Goal: Entertainment & Leisure: Browse casually

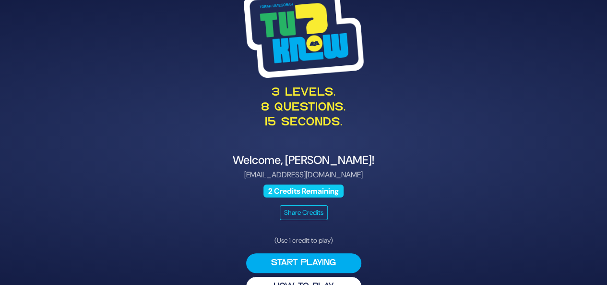
scroll to position [23, 0]
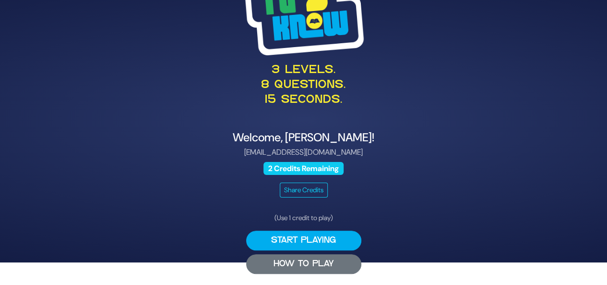
click at [302, 261] on button "HOW TO PLAY" at bounding box center [303, 264] width 115 height 20
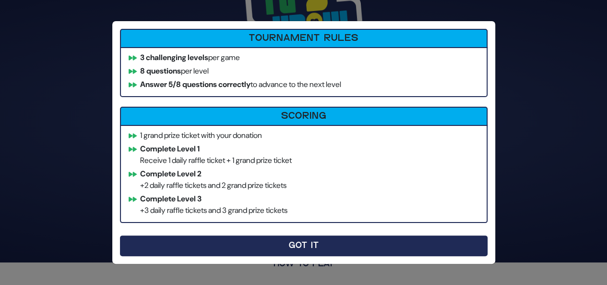
click at [260, 245] on button "Got It" at bounding box center [304, 245] width 368 height 21
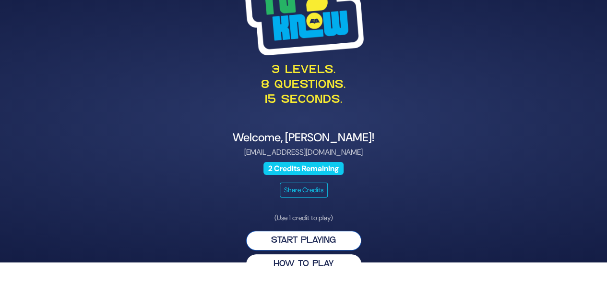
click at [301, 241] on button "Start Playing" at bounding box center [303, 240] width 115 height 20
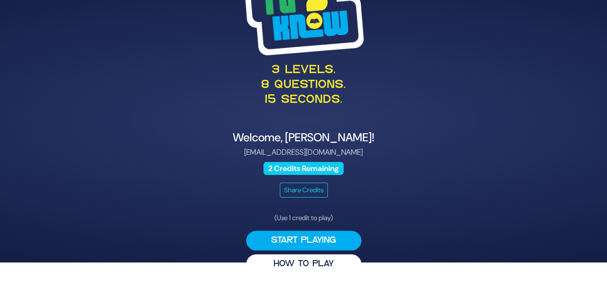
scroll to position [0, 0]
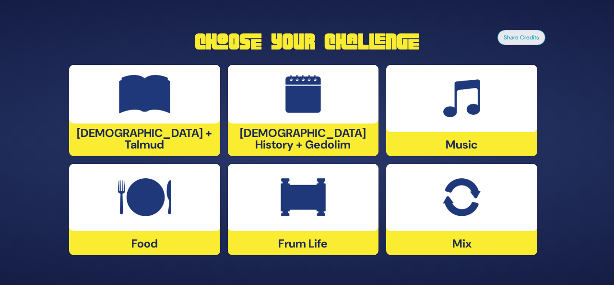
click at [292, 198] on img at bounding box center [303, 197] width 45 height 38
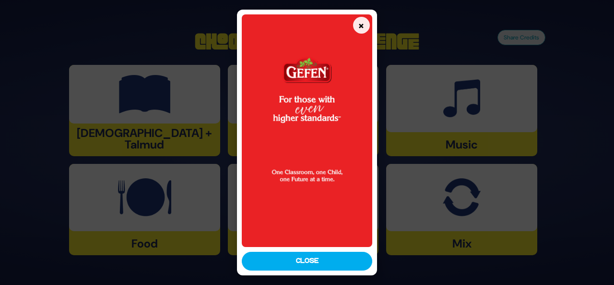
click at [310, 263] on button "Close" at bounding box center [307, 260] width 130 height 19
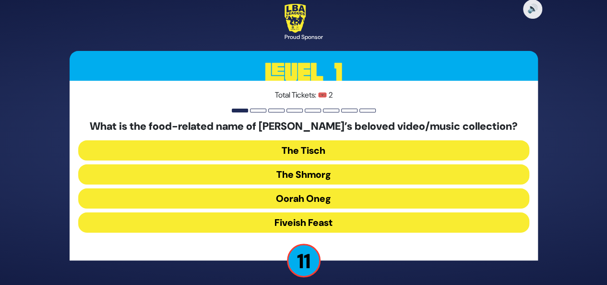
click at [304, 177] on button "The Shmorg" at bounding box center [303, 174] width 451 height 20
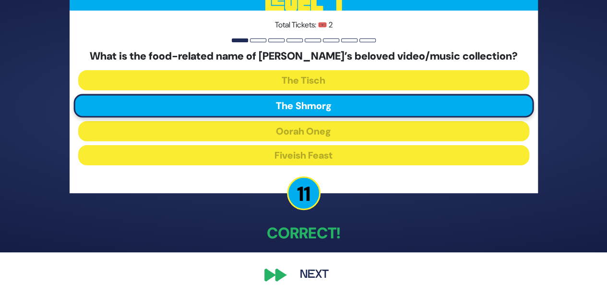
scroll to position [45, 0]
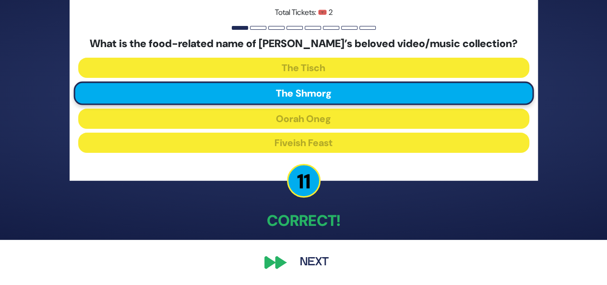
click at [311, 259] on button "Next" at bounding box center [314, 262] width 56 height 22
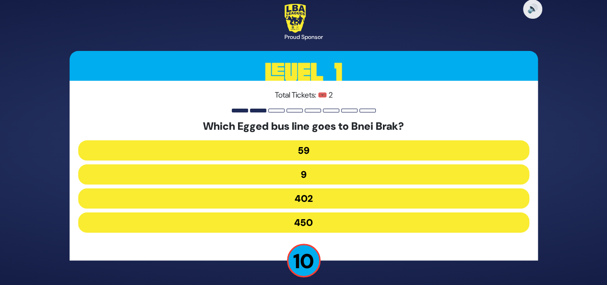
click at [304, 174] on button "9" at bounding box center [303, 174] width 451 height 20
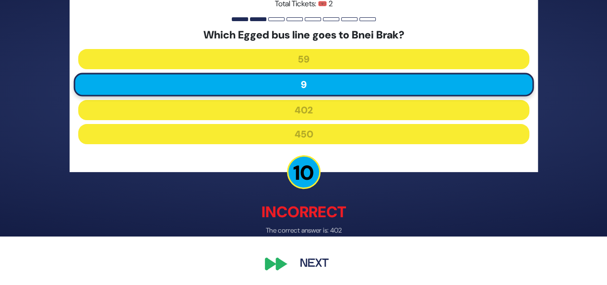
scroll to position [50, 0]
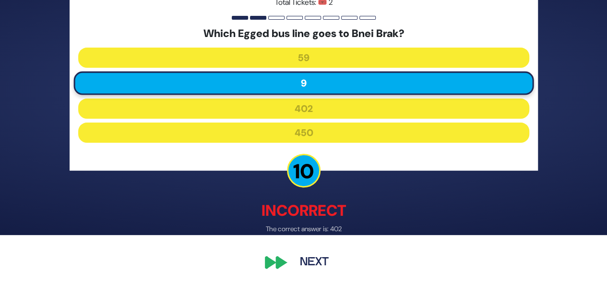
click at [319, 263] on button "Next" at bounding box center [314, 262] width 56 height 22
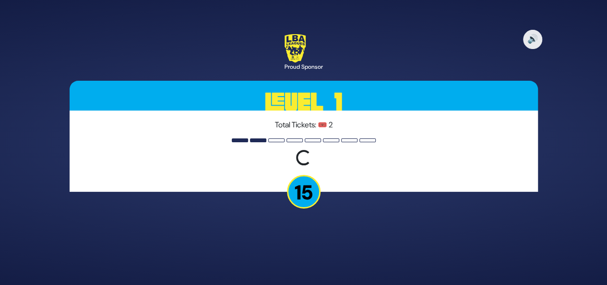
scroll to position [0, 0]
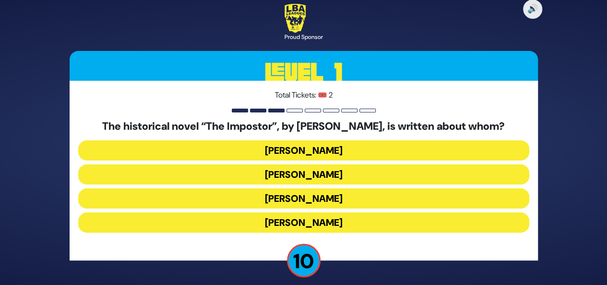
click at [299, 199] on button "[PERSON_NAME]" at bounding box center [303, 198] width 451 height 20
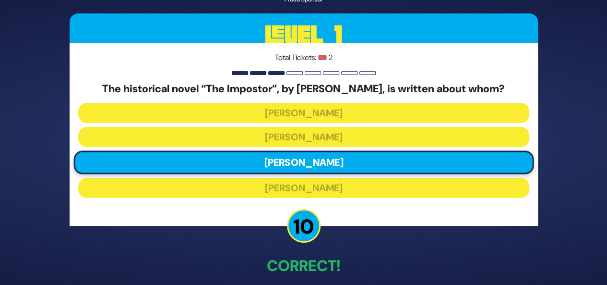
scroll to position [45, 0]
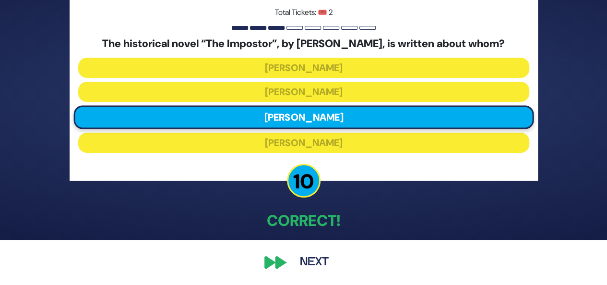
click at [316, 261] on button "Next" at bounding box center [314, 262] width 56 height 22
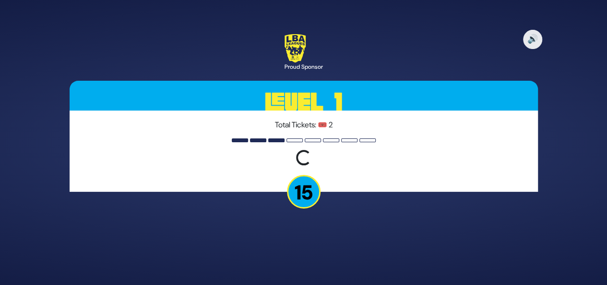
scroll to position [0, 0]
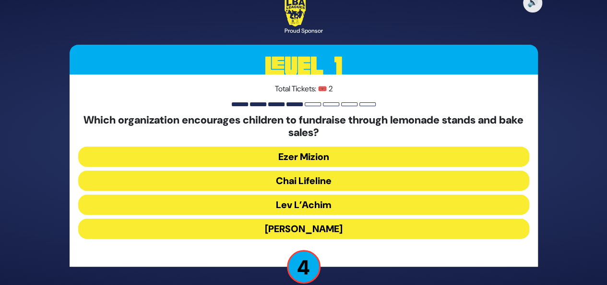
click at [302, 180] on button "Chai Lifeline" at bounding box center [303, 180] width 451 height 20
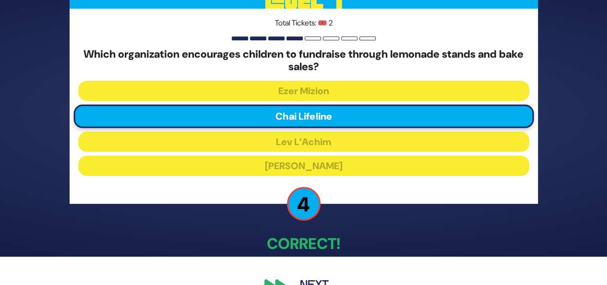
scroll to position [51, 0]
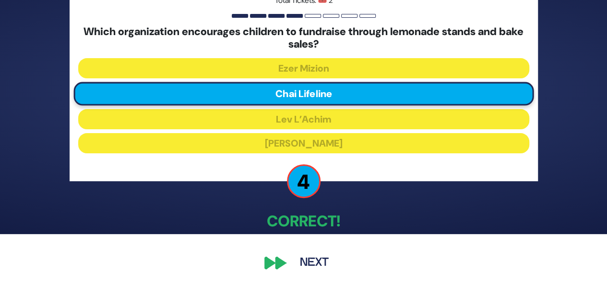
click at [319, 259] on button "Next" at bounding box center [314, 262] width 56 height 22
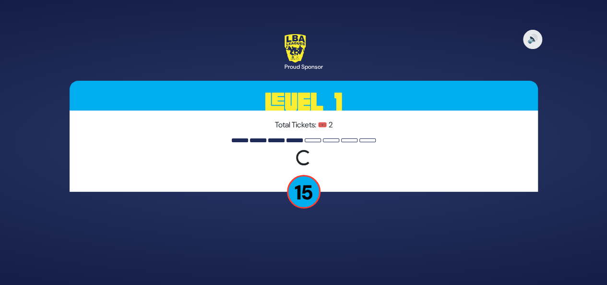
scroll to position [0, 0]
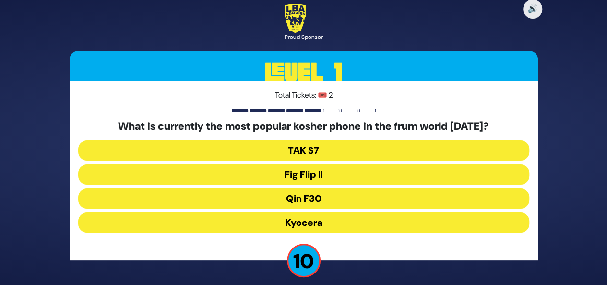
click at [305, 175] on button "Fig Flip II" at bounding box center [303, 174] width 451 height 20
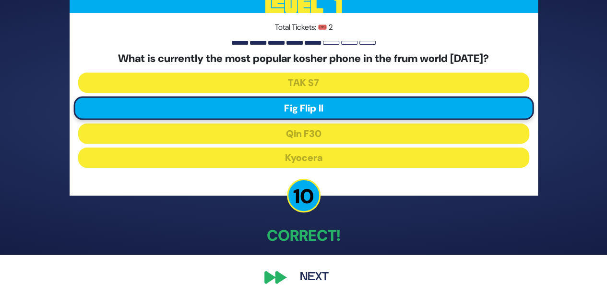
scroll to position [45, 0]
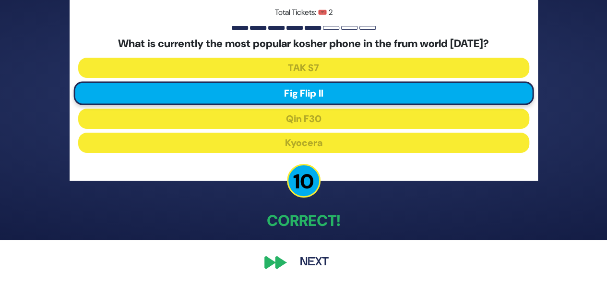
click at [320, 261] on button "Next" at bounding box center [314, 262] width 56 height 22
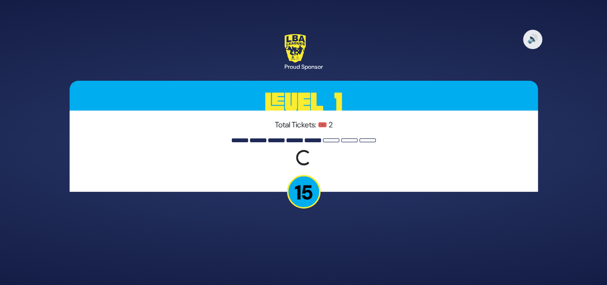
scroll to position [0, 0]
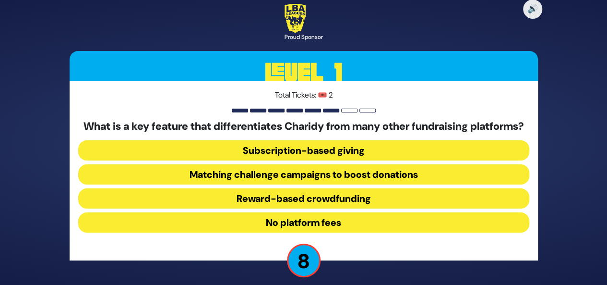
click at [327, 230] on button "No platform fees" at bounding box center [303, 222] width 451 height 20
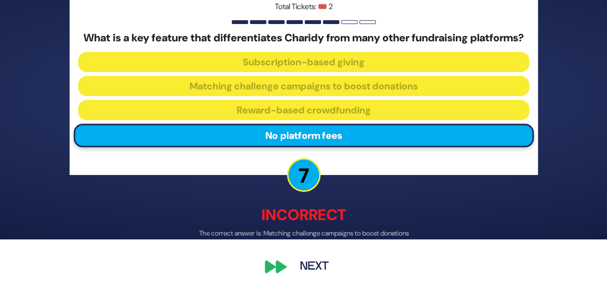
scroll to position [56, 0]
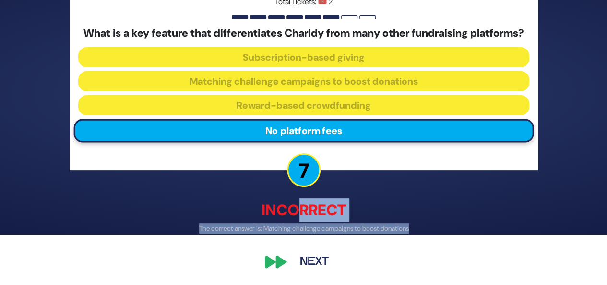
drag, startPoint x: 300, startPoint y: 213, endPoint x: 318, endPoint y: 243, distance: 34.6
click at [318, 243] on div "🔊 Proud Sponsor Level 1 Total Tickets: 🎟️ 2 What is a key feature that differen…" at bounding box center [303, 91] width 491 height 385
click at [331, 209] on p "Incorrect" at bounding box center [304, 210] width 468 height 23
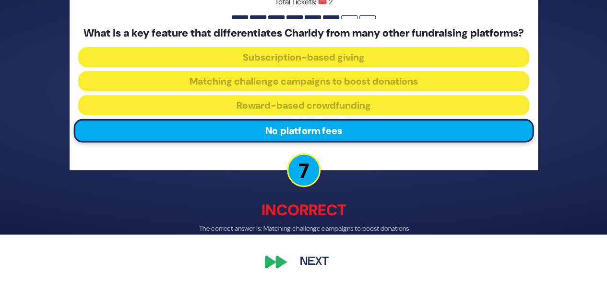
click at [312, 262] on button "Next" at bounding box center [314, 262] width 56 height 22
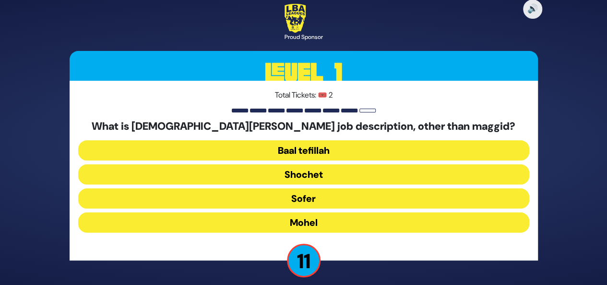
click at [332, 221] on button "Mohel" at bounding box center [303, 222] width 451 height 20
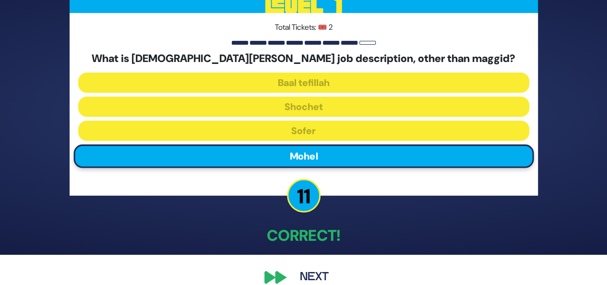
scroll to position [45, 0]
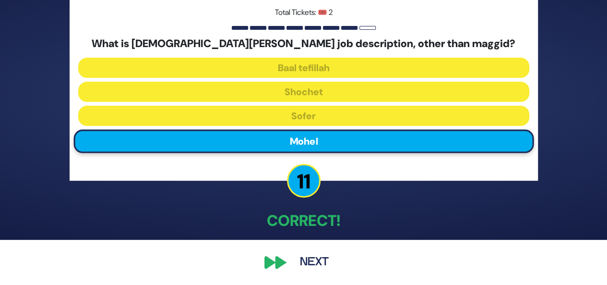
click at [313, 261] on button "Next" at bounding box center [314, 262] width 56 height 22
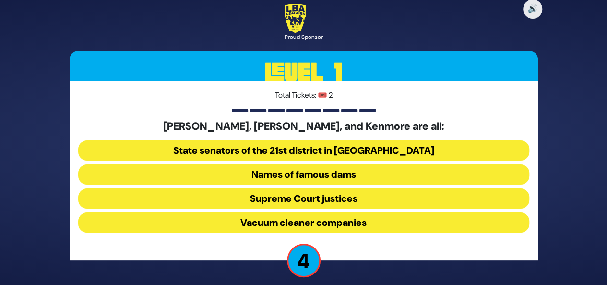
click at [340, 175] on button "Names of famous dams" at bounding box center [303, 174] width 451 height 20
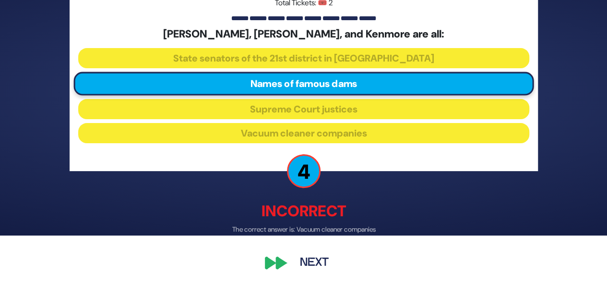
scroll to position [50, 0]
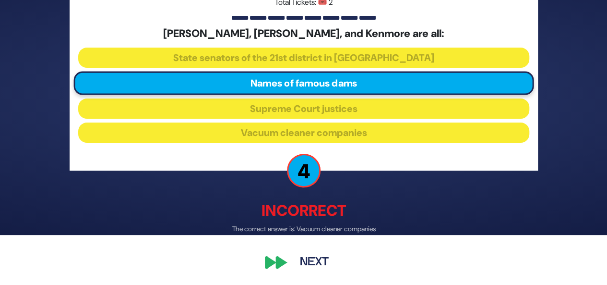
click at [313, 262] on button "Next" at bounding box center [314, 262] width 56 height 22
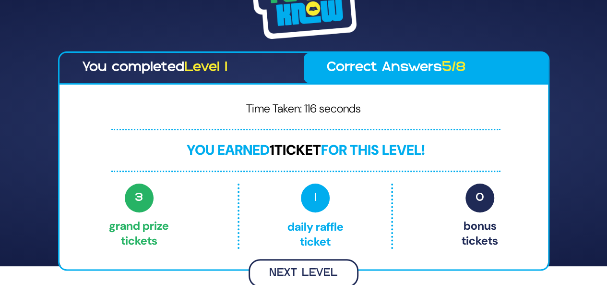
scroll to position [17, 0]
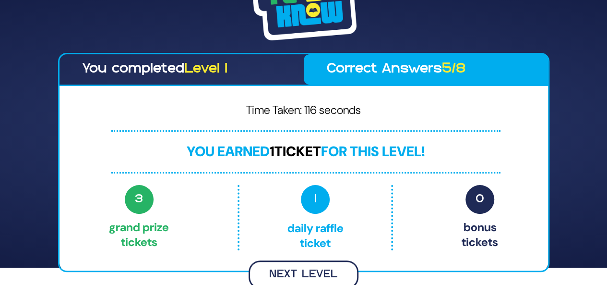
click at [298, 270] on button "Next Level" at bounding box center [304, 274] width 110 height 28
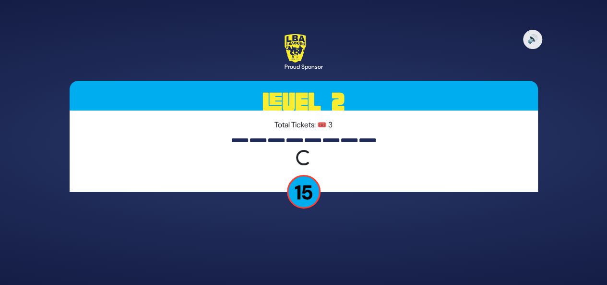
scroll to position [0, 0]
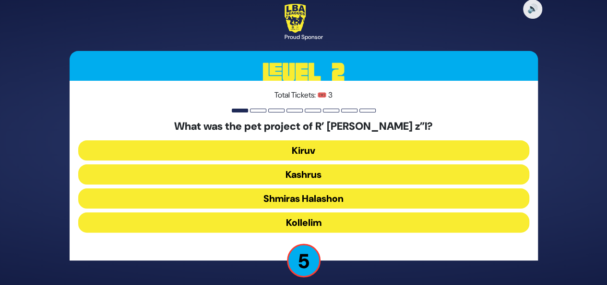
click at [358, 222] on button "Kollelim" at bounding box center [303, 222] width 451 height 20
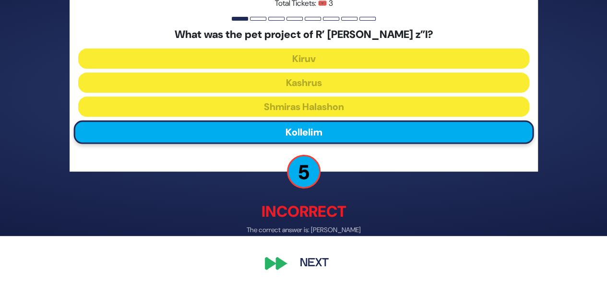
scroll to position [50, 0]
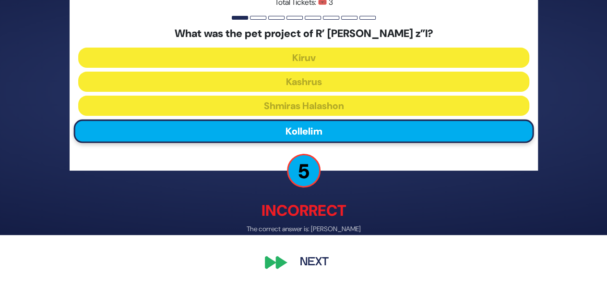
click at [314, 266] on button "Next" at bounding box center [314, 262] width 56 height 22
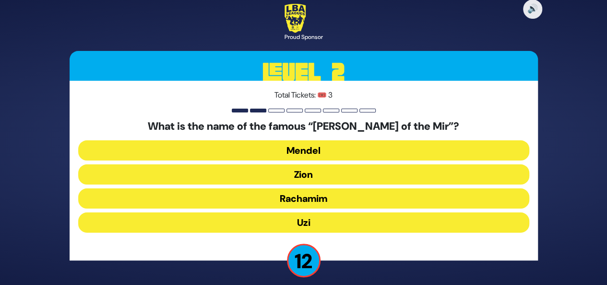
click at [309, 176] on button "Zion" at bounding box center [303, 174] width 451 height 20
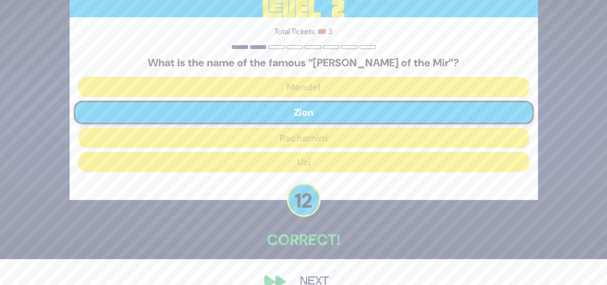
scroll to position [45, 0]
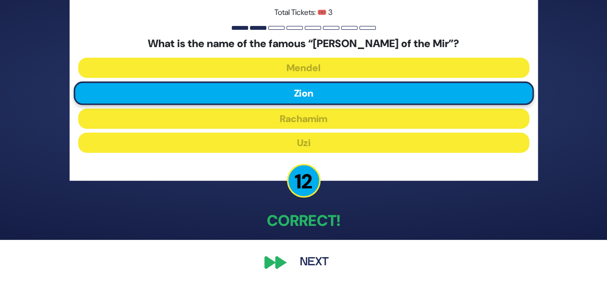
click at [310, 262] on button "Next" at bounding box center [314, 262] width 56 height 22
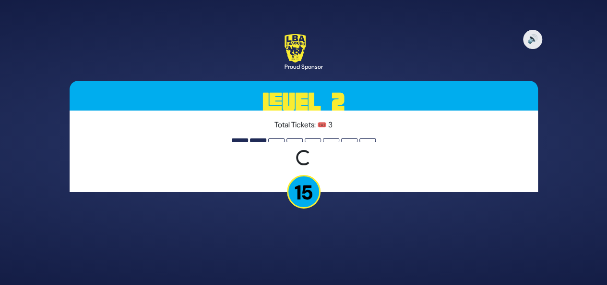
scroll to position [0, 0]
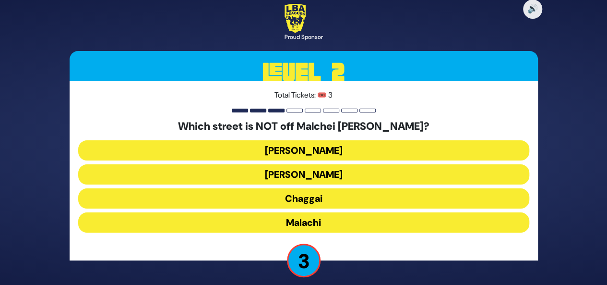
click at [315, 174] on button "[PERSON_NAME]" at bounding box center [303, 174] width 451 height 20
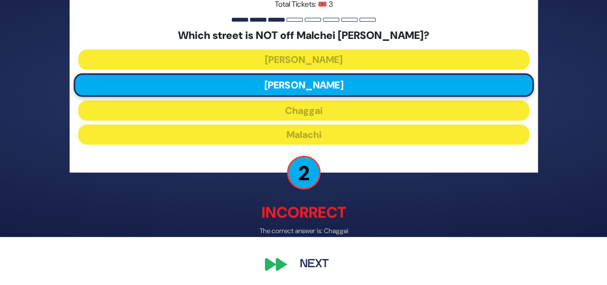
scroll to position [50, 0]
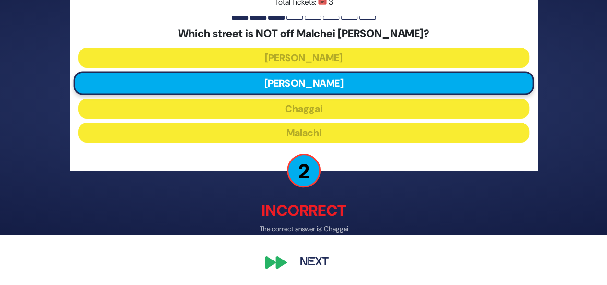
click at [317, 259] on button "Next" at bounding box center [314, 262] width 56 height 22
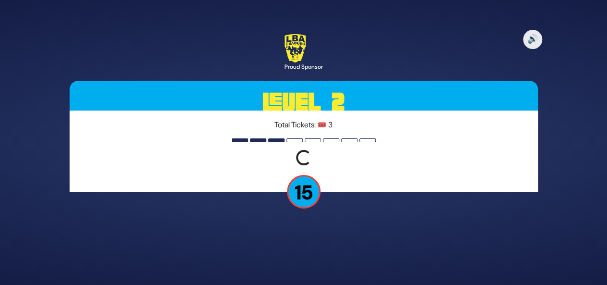
scroll to position [0, 0]
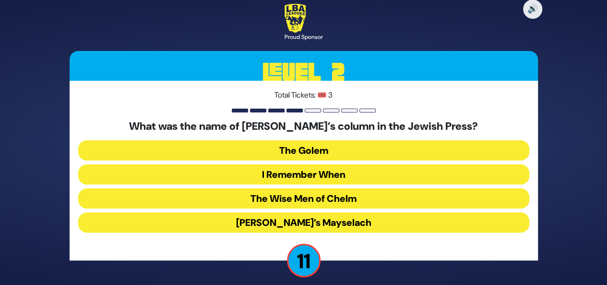
click at [325, 175] on button "I Remember When" at bounding box center [303, 174] width 451 height 20
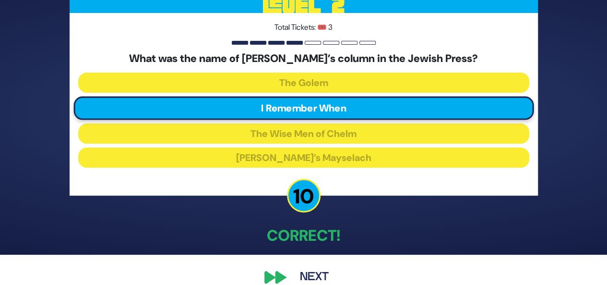
scroll to position [45, 0]
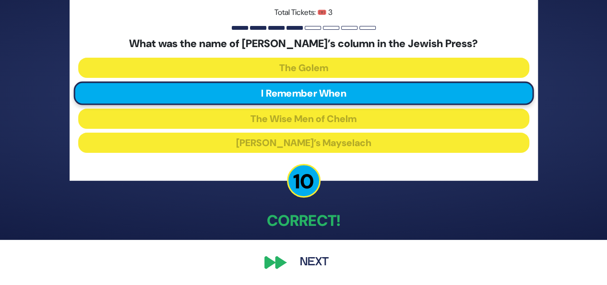
click at [310, 261] on button "Next" at bounding box center [314, 262] width 56 height 22
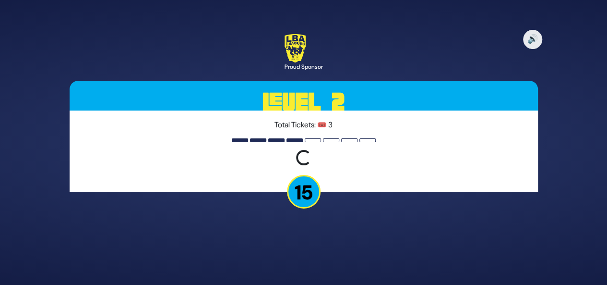
scroll to position [0, 0]
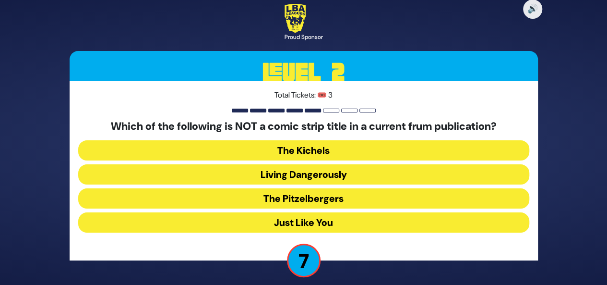
click at [351, 223] on button "Just Like You" at bounding box center [303, 222] width 451 height 20
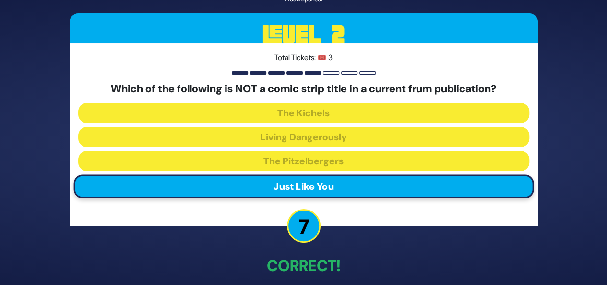
scroll to position [45, 0]
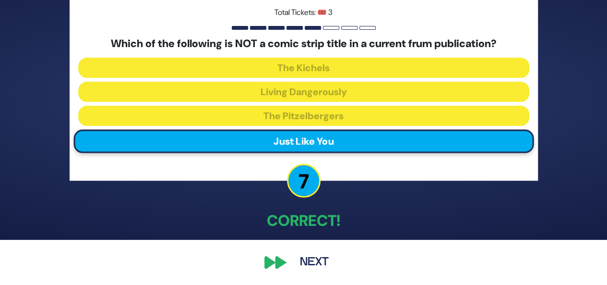
click at [308, 263] on button "Next" at bounding box center [314, 262] width 56 height 22
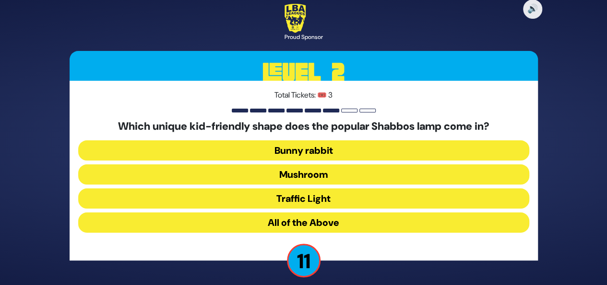
click at [316, 175] on button "Mushroom" at bounding box center [303, 174] width 451 height 20
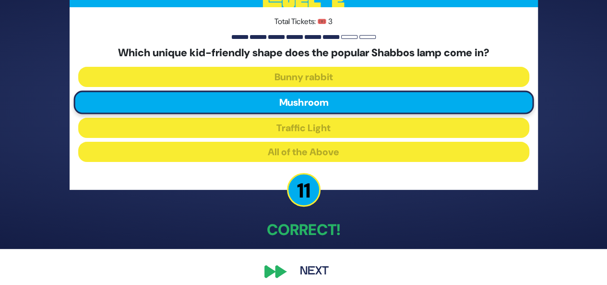
scroll to position [45, 0]
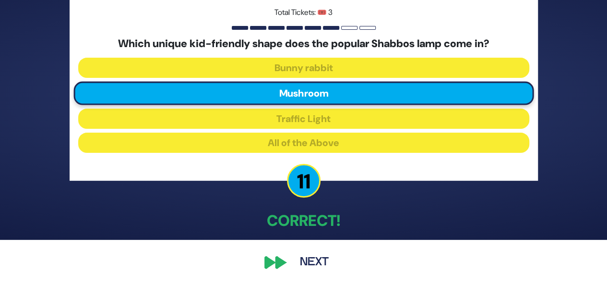
click at [315, 258] on button "Next" at bounding box center [314, 262] width 56 height 22
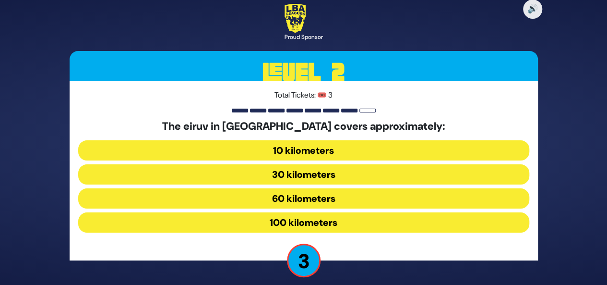
click at [317, 173] on button "30 kilometers" at bounding box center [303, 174] width 451 height 20
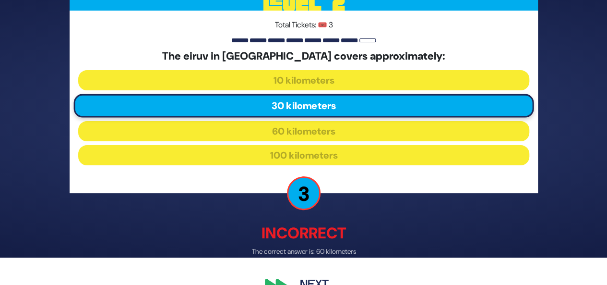
scroll to position [50, 0]
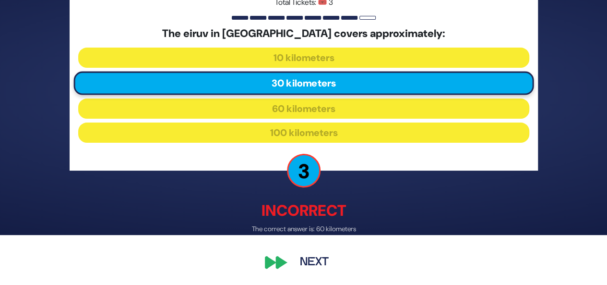
click at [315, 261] on button "Next" at bounding box center [314, 262] width 56 height 22
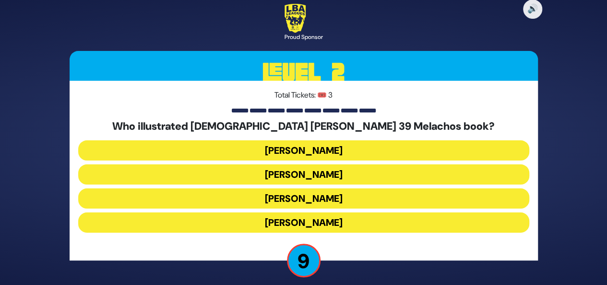
click at [311, 150] on button "[PERSON_NAME]" at bounding box center [303, 150] width 451 height 20
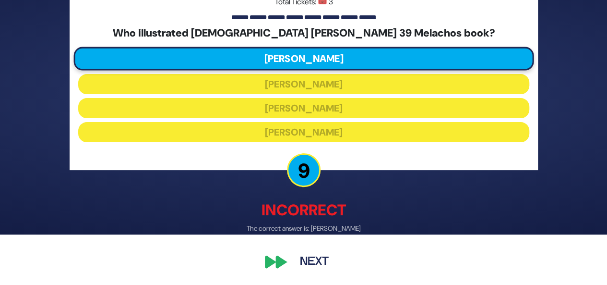
scroll to position [50, 0]
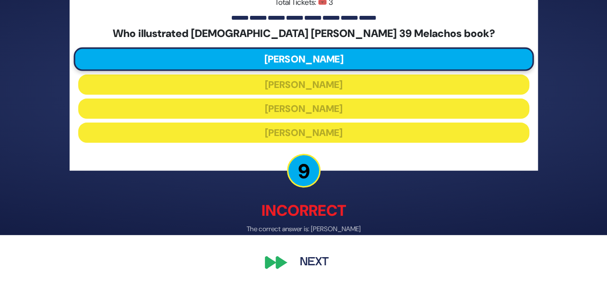
click at [309, 262] on button "Next" at bounding box center [314, 262] width 56 height 22
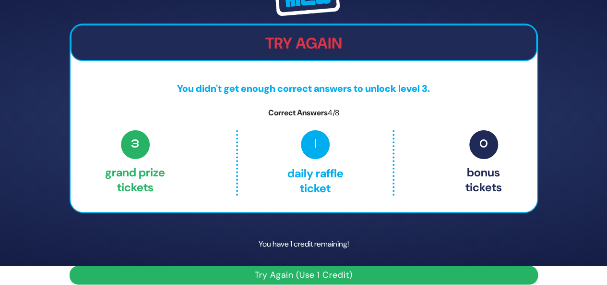
scroll to position [30, 0]
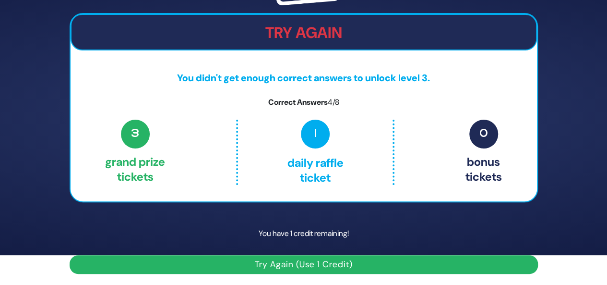
click at [306, 263] on button "Try Again (Use 1 Credit)" at bounding box center [304, 264] width 468 height 19
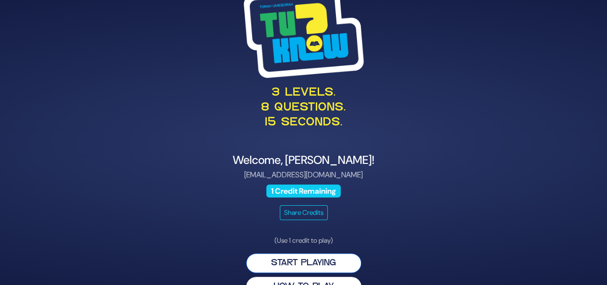
click at [307, 259] on button "Start Playing" at bounding box center [303, 263] width 115 height 20
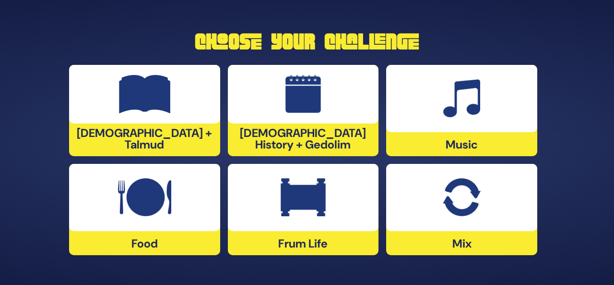
click at [148, 89] on img at bounding box center [145, 94] width 52 height 38
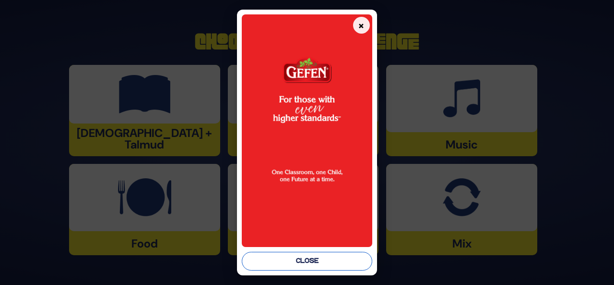
click at [307, 260] on button "Close" at bounding box center [307, 260] width 130 height 19
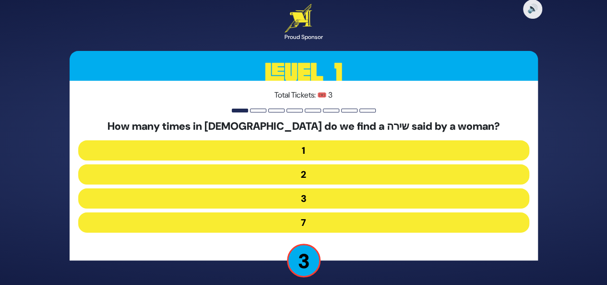
click at [311, 175] on button "2" at bounding box center [303, 174] width 451 height 20
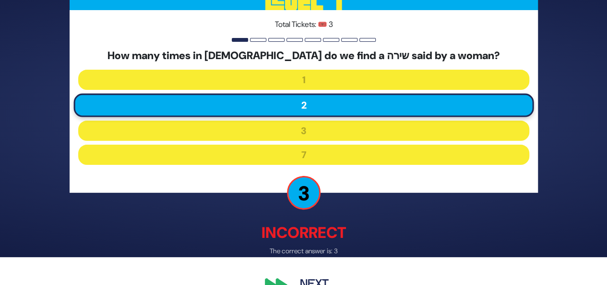
scroll to position [48, 0]
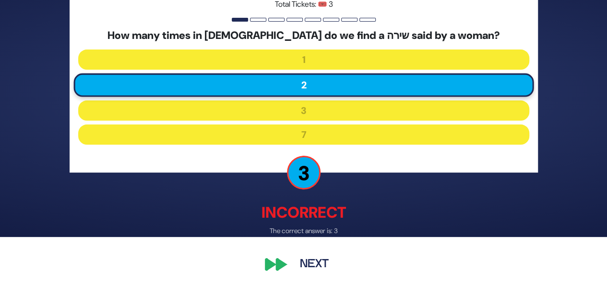
click at [320, 264] on button "Next" at bounding box center [314, 264] width 56 height 22
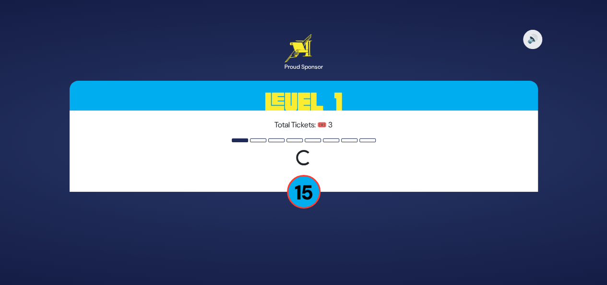
scroll to position [0, 0]
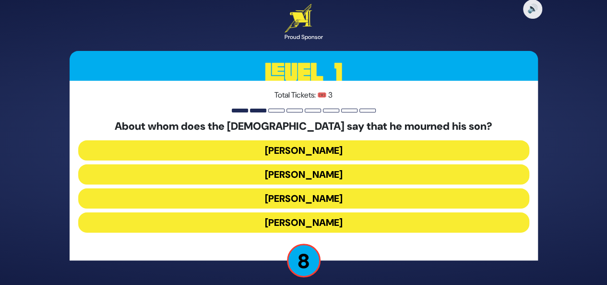
click at [308, 173] on button "Yaakov Avinu" at bounding box center [303, 174] width 451 height 20
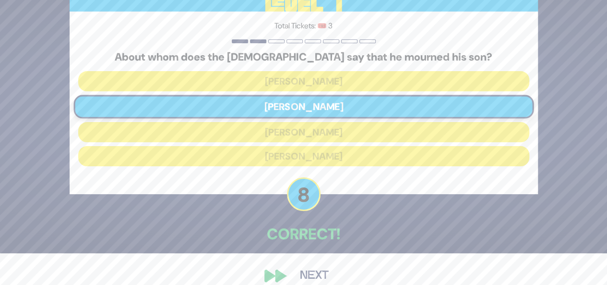
scroll to position [45, 0]
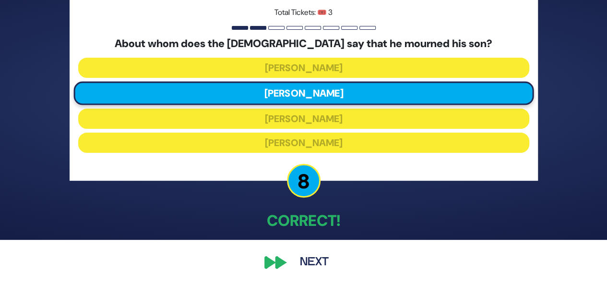
click at [316, 255] on button "Next" at bounding box center [314, 262] width 56 height 22
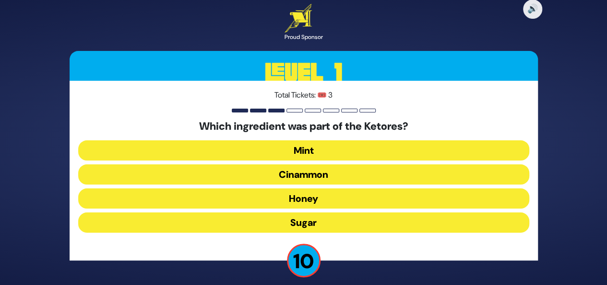
click at [309, 172] on button "Cinammon" at bounding box center [303, 174] width 451 height 20
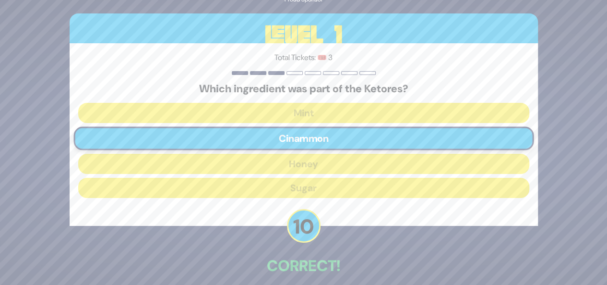
scroll to position [45, 0]
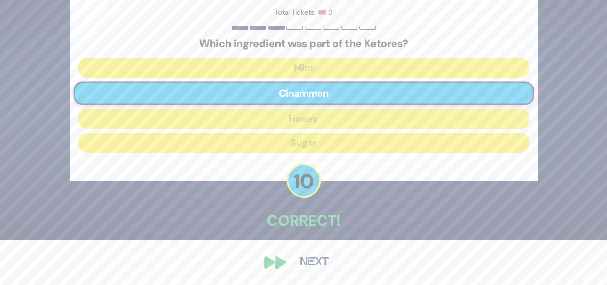
click at [315, 260] on button "Next" at bounding box center [314, 262] width 56 height 22
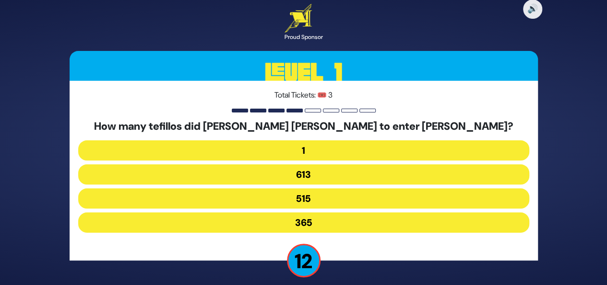
click at [322, 198] on button "515" at bounding box center [303, 198] width 451 height 20
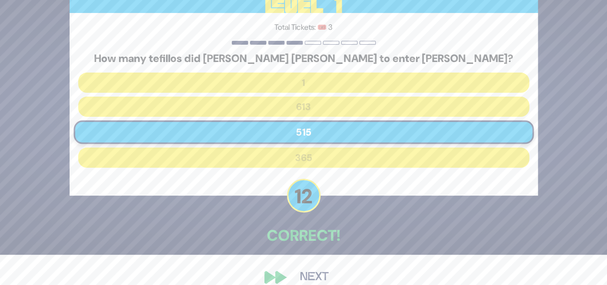
scroll to position [45, 0]
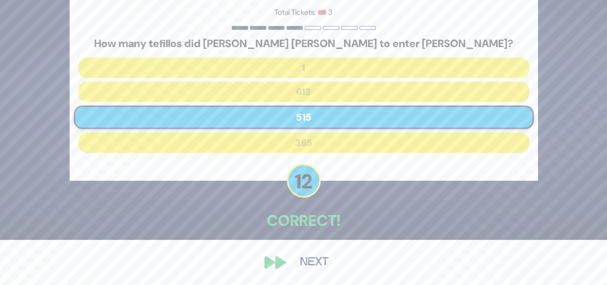
click at [318, 261] on button "Next" at bounding box center [314, 262] width 56 height 22
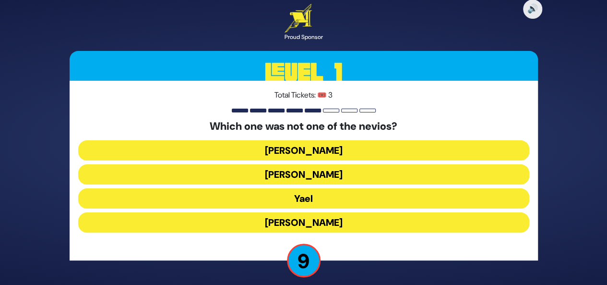
click at [311, 199] on button "Yael" at bounding box center [303, 198] width 451 height 20
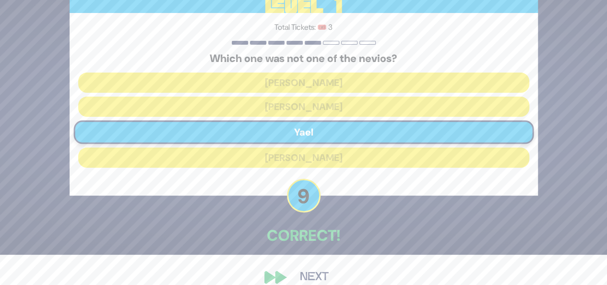
scroll to position [45, 0]
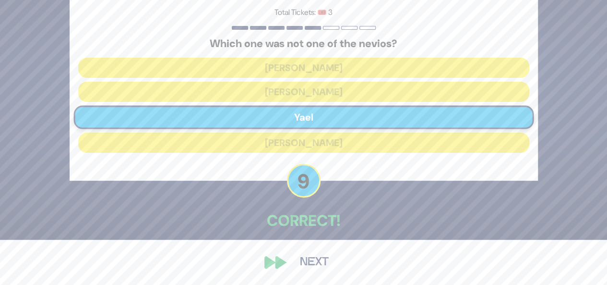
click at [314, 259] on button "Next" at bounding box center [314, 262] width 56 height 22
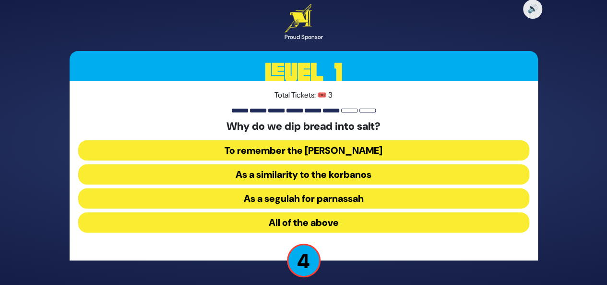
click at [342, 172] on button "As a similarity to the korbanos" at bounding box center [303, 174] width 451 height 20
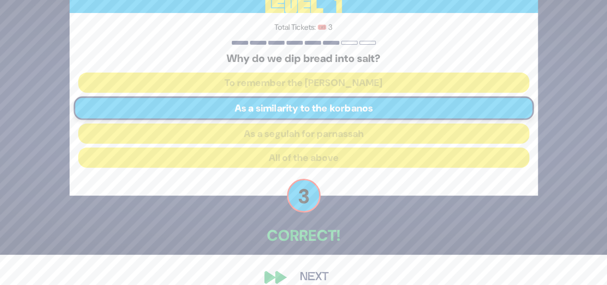
scroll to position [45, 0]
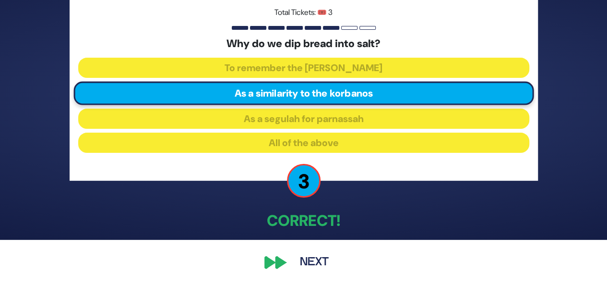
click at [307, 262] on button "Next" at bounding box center [314, 262] width 56 height 22
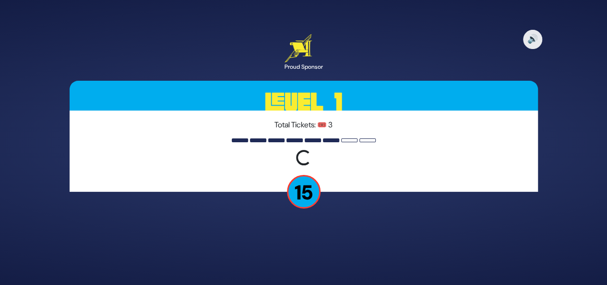
scroll to position [0, 0]
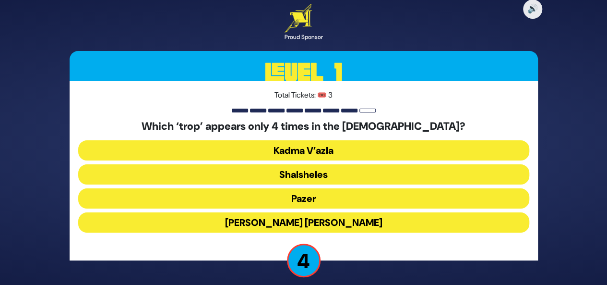
click at [315, 175] on button "Shalsheles" at bounding box center [303, 174] width 451 height 20
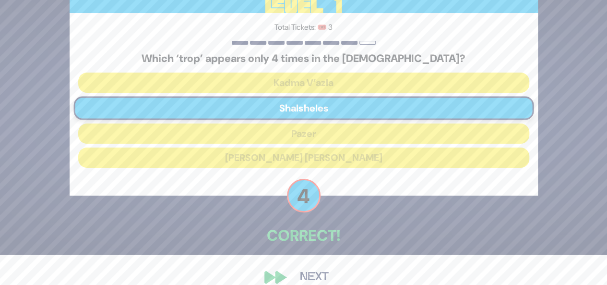
scroll to position [45, 0]
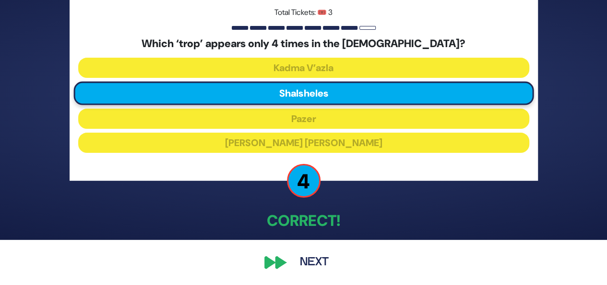
click at [316, 261] on button "Next" at bounding box center [314, 262] width 56 height 22
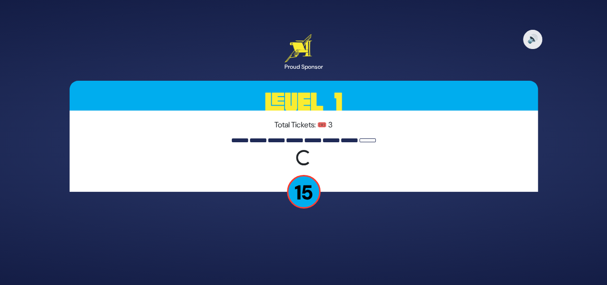
scroll to position [0, 0]
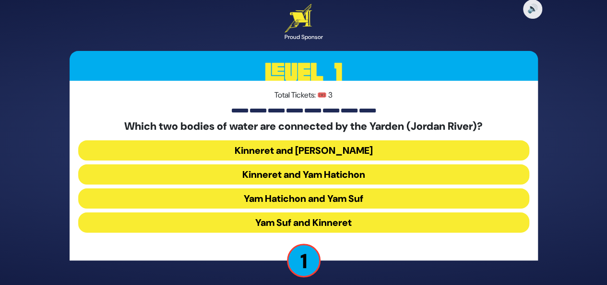
click at [352, 152] on button "Kinneret and Yam Hamelach" at bounding box center [303, 150] width 451 height 20
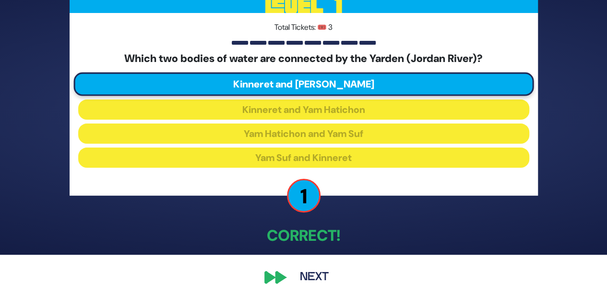
scroll to position [45, 0]
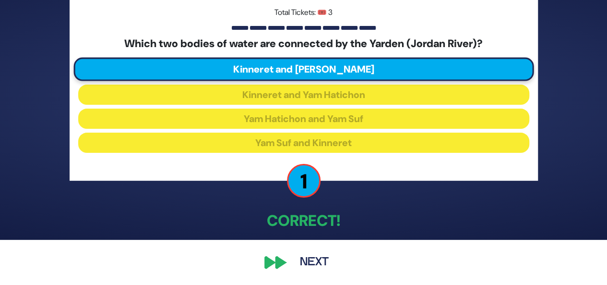
click at [312, 261] on button "Next" at bounding box center [314, 262] width 56 height 22
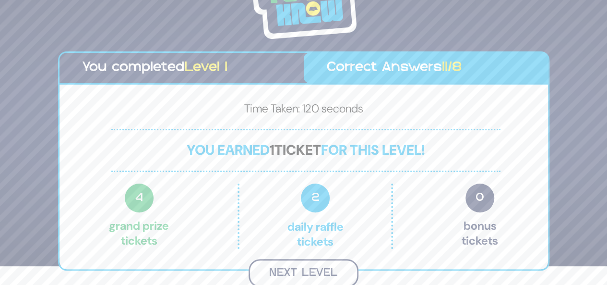
scroll to position [17, 0]
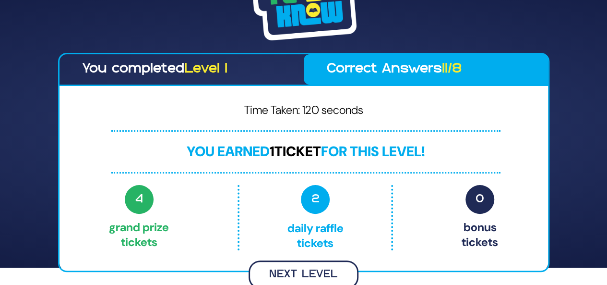
click at [311, 272] on button "Next Level" at bounding box center [304, 274] width 110 height 28
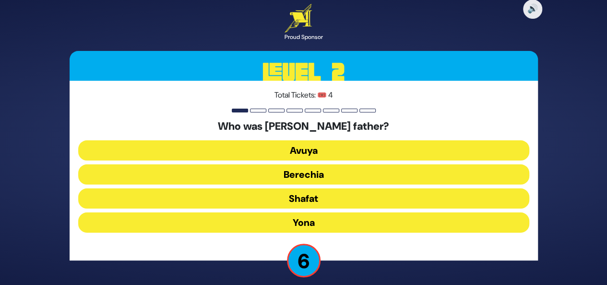
click at [311, 200] on button "Shafat" at bounding box center [303, 198] width 451 height 20
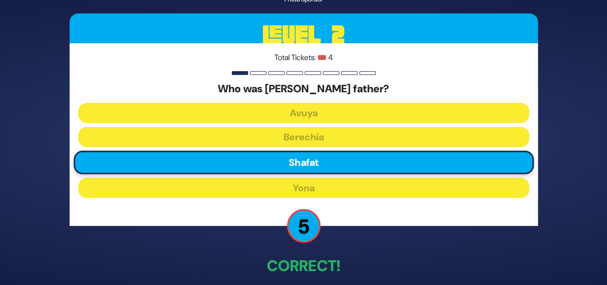
scroll to position [45, 0]
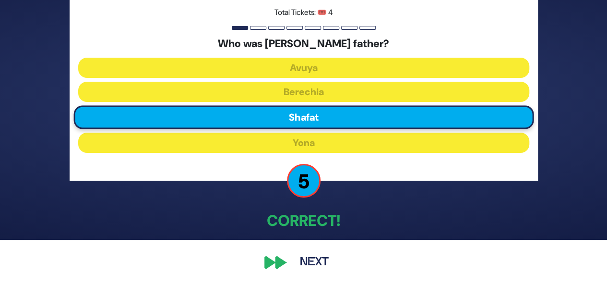
click at [319, 261] on button "Next" at bounding box center [314, 262] width 56 height 22
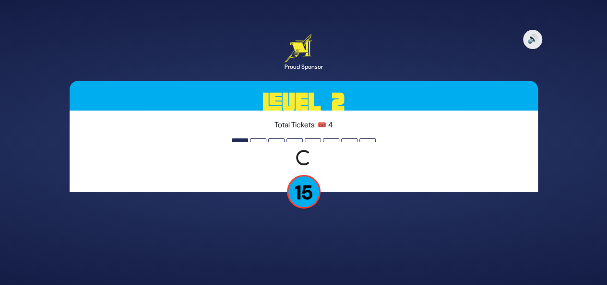
scroll to position [0, 0]
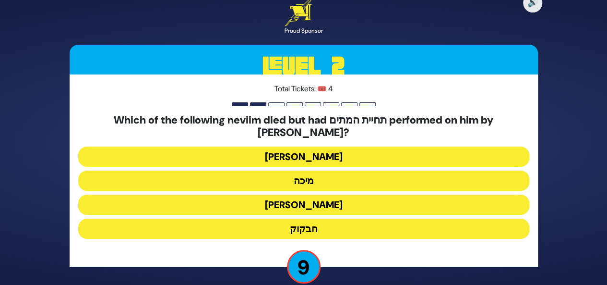
click at [314, 153] on button "יונה" at bounding box center [303, 156] width 451 height 20
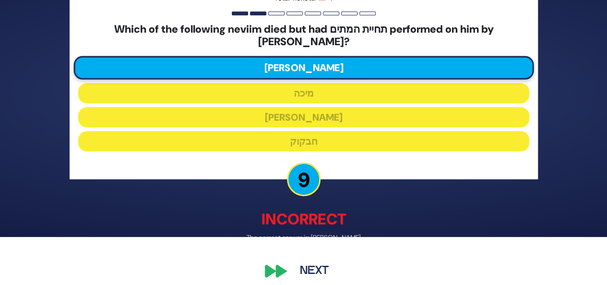
scroll to position [50, 0]
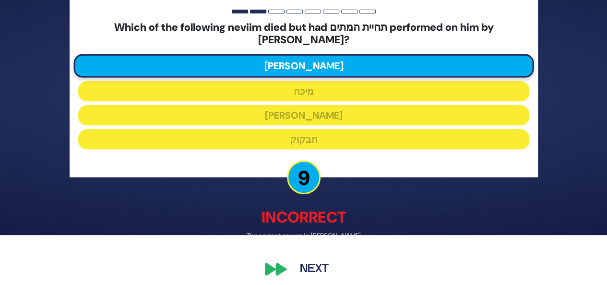
click at [313, 262] on button "Next" at bounding box center [314, 269] width 56 height 22
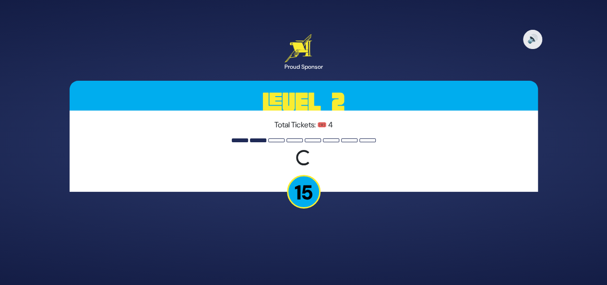
scroll to position [0, 0]
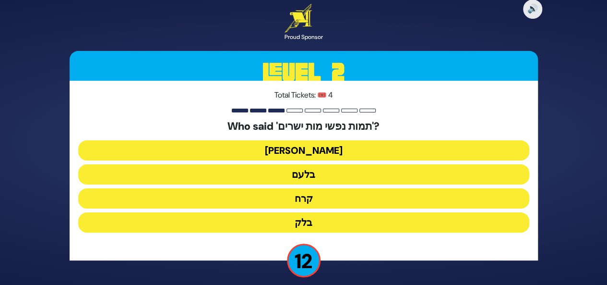
click at [307, 176] on button "בלעם" at bounding box center [303, 174] width 451 height 20
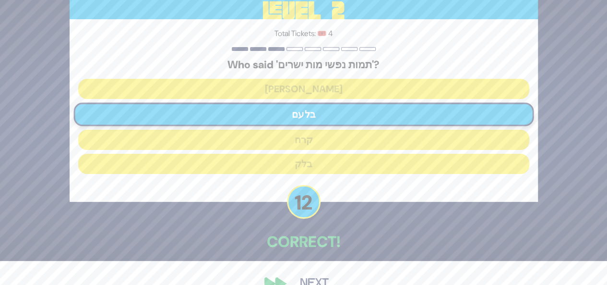
scroll to position [45, 0]
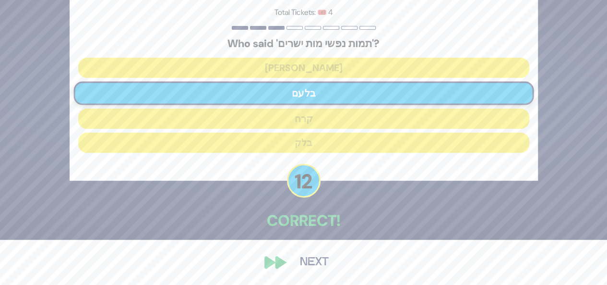
click at [317, 262] on button "Next" at bounding box center [314, 262] width 56 height 22
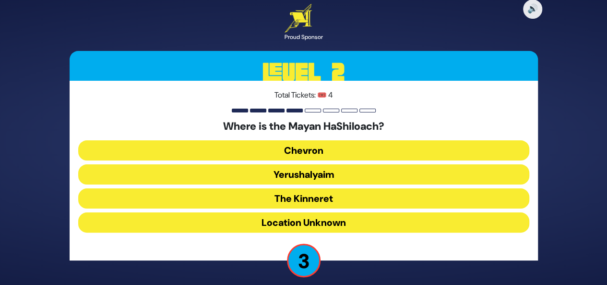
click at [326, 174] on button "Yerushalyaim" at bounding box center [303, 174] width 451 height 20
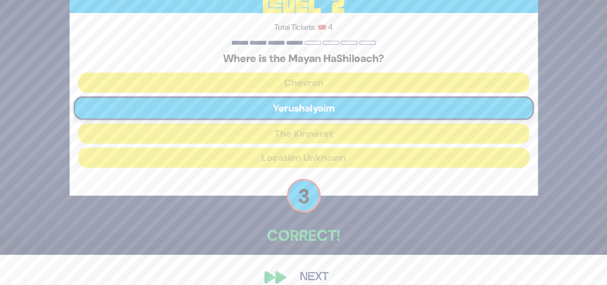
scroll to position [45, 0]
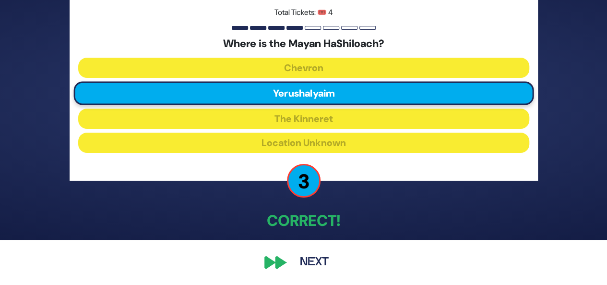
click at [318, 260] on button "Next" at bounding box center [314, 262] width 56 height 22
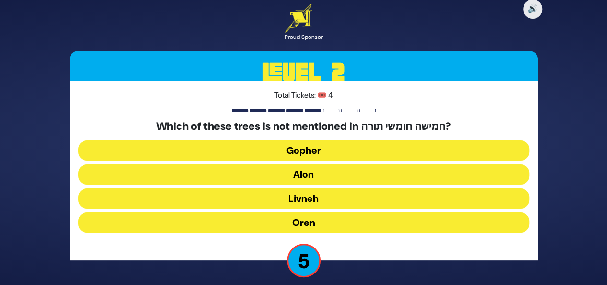
click at [345, 225] on button "Oren" at bounding box center [303, 222] width 451 height 20
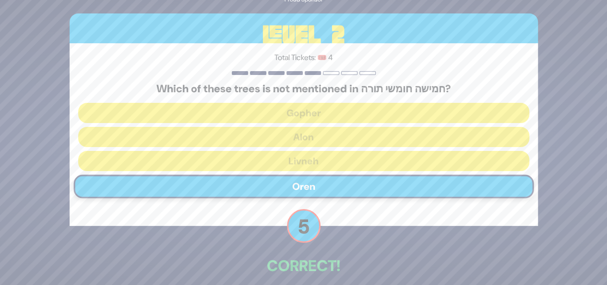
scroll to position [45, 0]
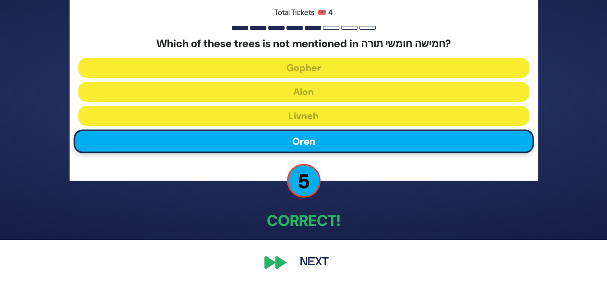
click at [322, 261] on button "Next" at bounding box center [314, 262] width 56 height 22
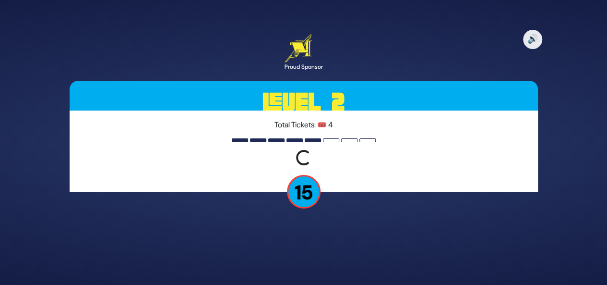
scroll to position [0, 0]
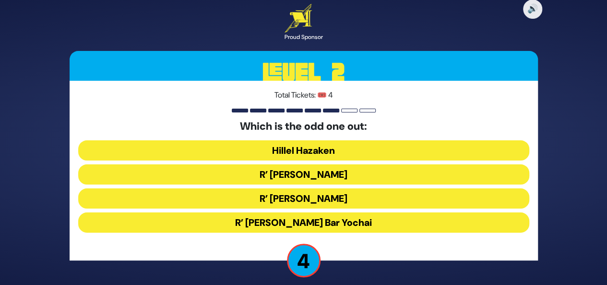
click at [342, 220] on button "R’ Shimon Bar Yochai" at bounding box center [303, 222] width 451 height 20
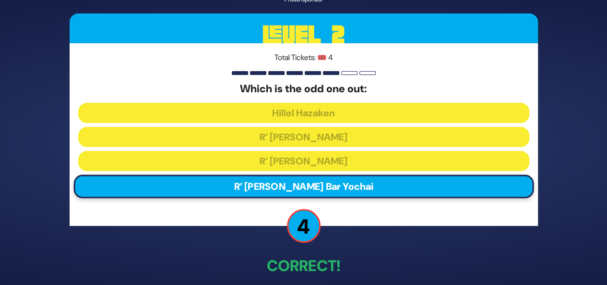
scroll to position [45, 0]
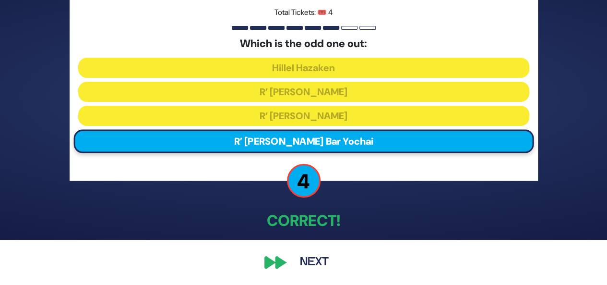
click at [318, 260] on button "Next" at bounding box center [314, 262] width 56 height 22
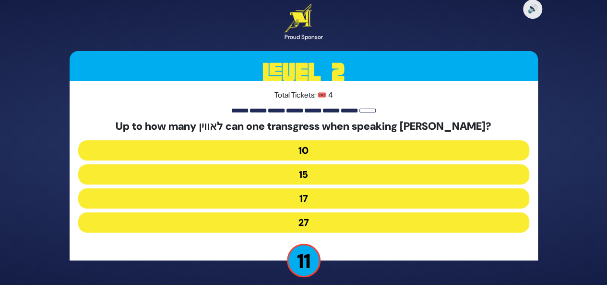
click at [375, 225] on button "27" at bounding box center [303, 222] width 451 height 20
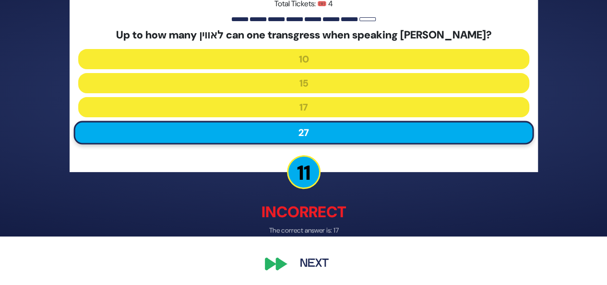
scroll to position [50, 0]
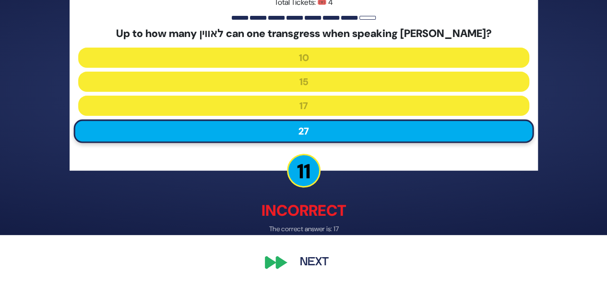
click at [317, 262] on button "Next" at bounding box center [314, 262] width 56 height 22
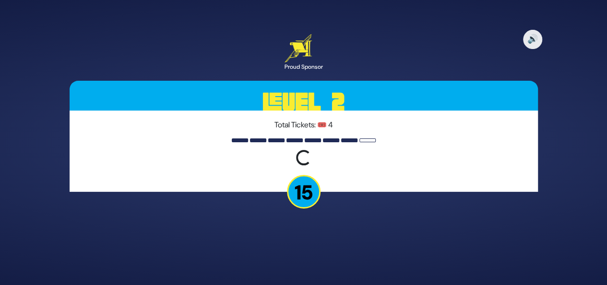
scroll to position [0, 0]
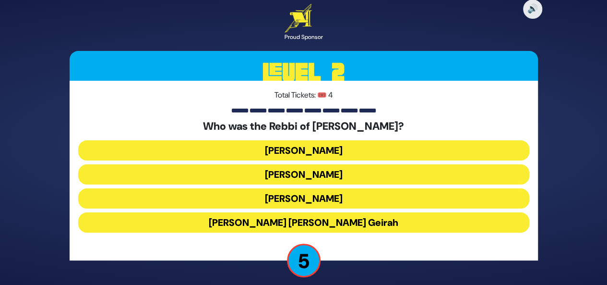
click at [336, 174] on button "Achiya Hashiloni" at bounding box center [303, 174] width 451 height 20
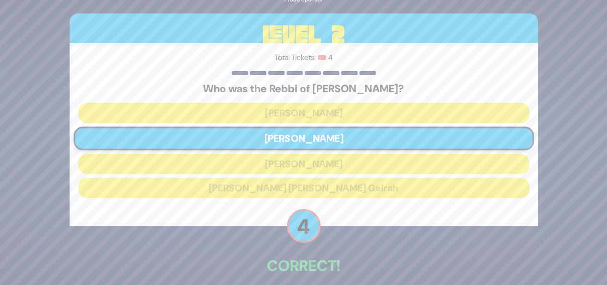
scroll to position [45, 0]
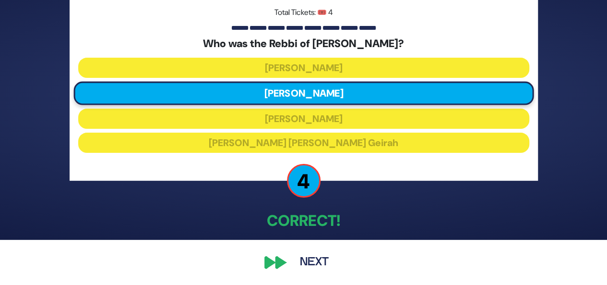
click at [313, 262] on button "Next" at bounding box center [314, 262] width 56 height 22
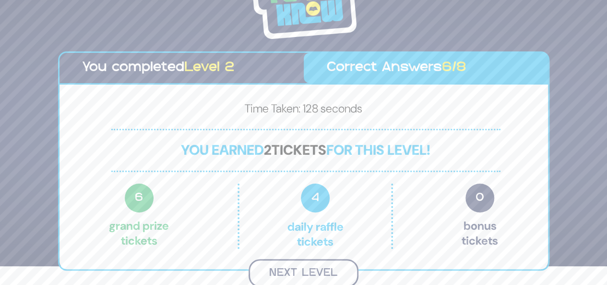
scroll to position [17, 0]
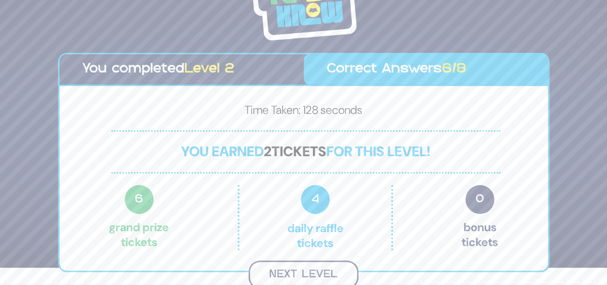
click at [309, 271] on button "Next Level" at bounding box center [304, 274] width 110 height 28
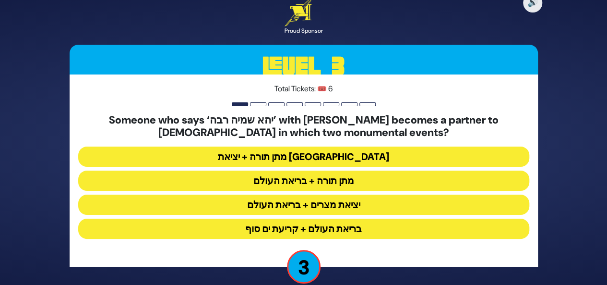
click at [329, 178] on button "מתן תורה + בריאת העולם" at bounding box center [303, 180] width 451 height 20
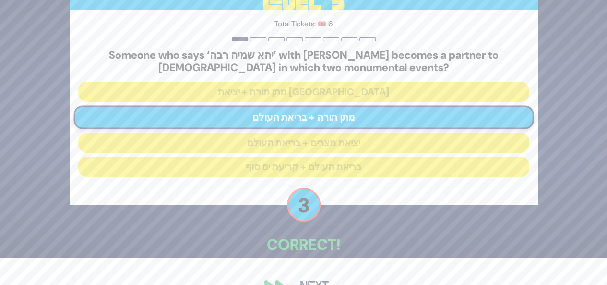
scroll to position [51, 0]
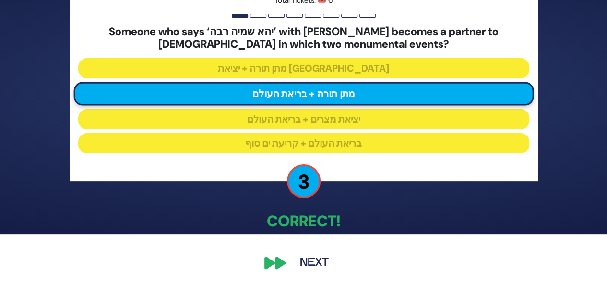
click at [311, 264] on button "Next" at bounding box center [314, 262] width 56 height 22
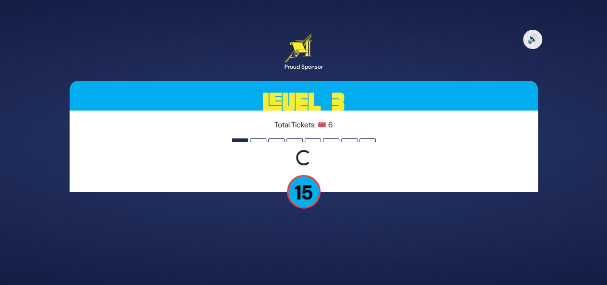
scroll to position [0, 0]
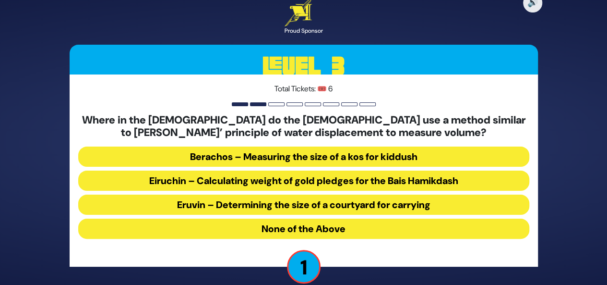
click at [375, 154] on button "Berachos – Measuring the size of a kos for kiddush" at bounding box center [303, 156] width 451 height 20
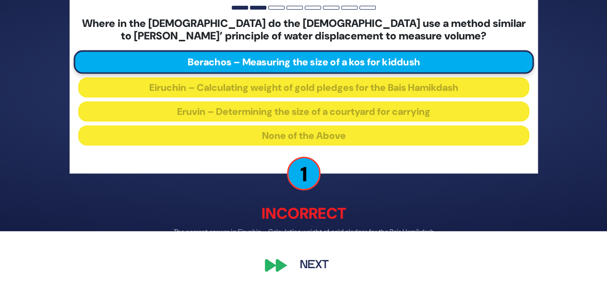
scroll to position [56, 0]
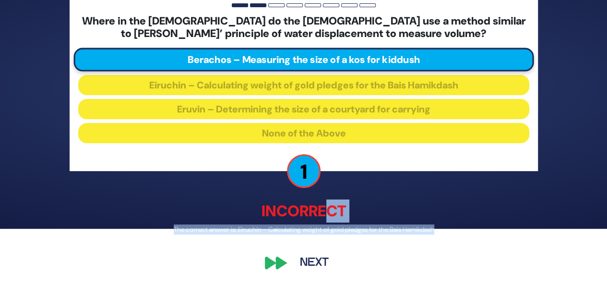
drag, startPoint x: 332, startPoint y: 210, endPoint x: 464, endPoint y: 303, distance: 162.1
click at [464, 228] on html "🔊 Proud Sponsor Level 3 Total Tickets: 🎟️ 6 Where in the Mishnah do the Chacham…" at bounding box center [303, 86] width 607 height 285
click at [314, 261] on button "Next" at bounding box center [314, 262] width 56 height 22
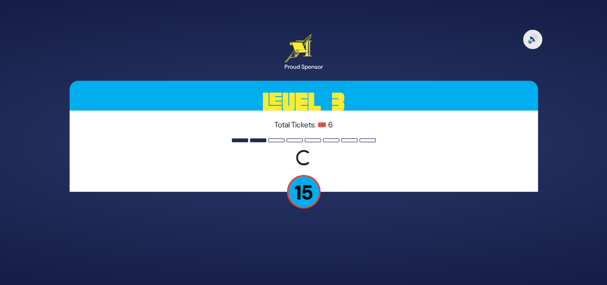
scroll to position [0, 0]
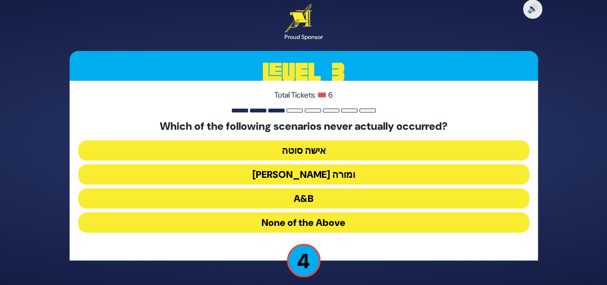
click at [321, 174] on button "בן סורר ומורה" at bounding box center [303, 174] width 451 height 20
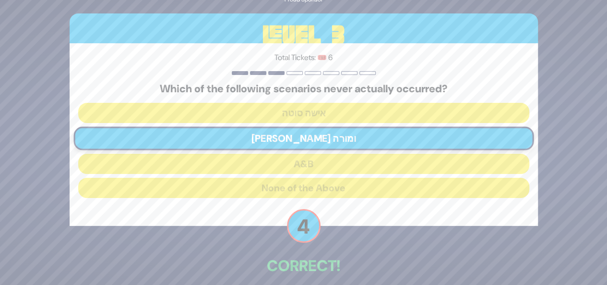
scroll to position [45, 0]
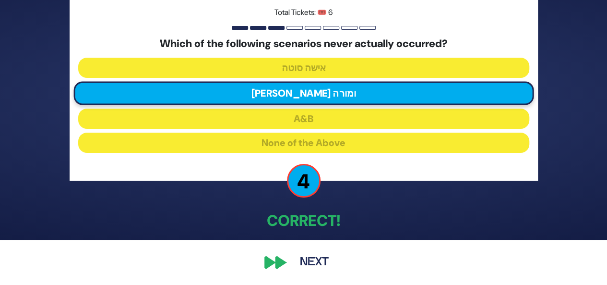
click at [315, 261] on button "Next" at bounding box center [314, 262] width 56 height 22
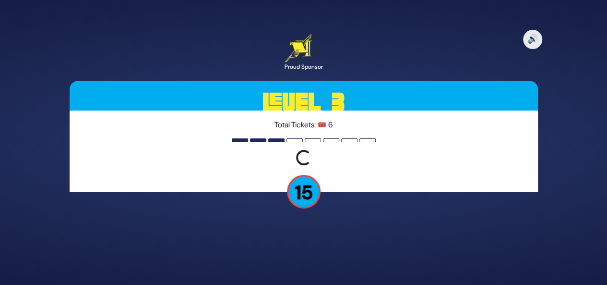
scroll to position [0, 0]
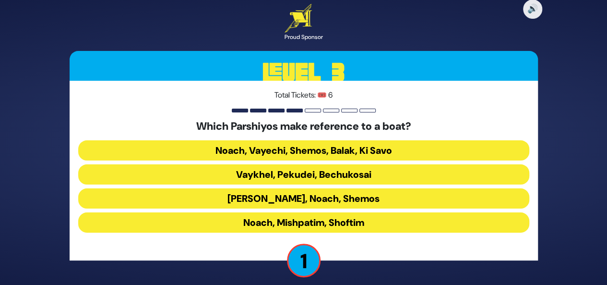
click at [294, 149] on button "Noach, Vayechi, Shemos, Balak, Ki Savo" at bounding box center [303, 150] width 451 height 20
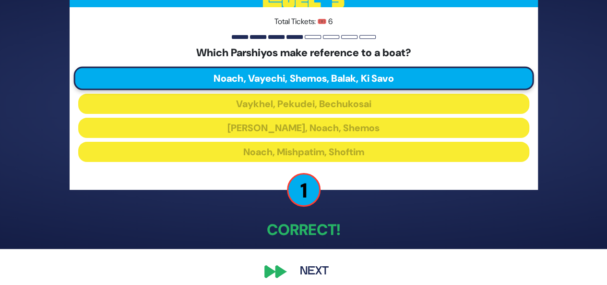
scroll to position [45, 0]
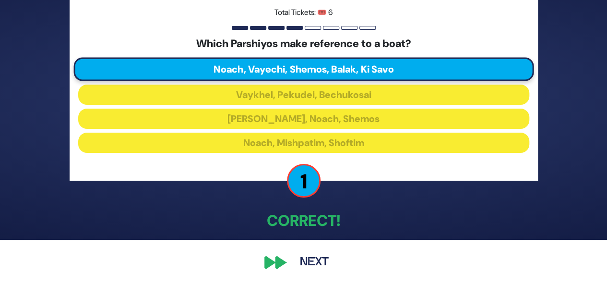
click at [317, 260] on button "Next" at bounding box center [314, 262] width 56 height 22
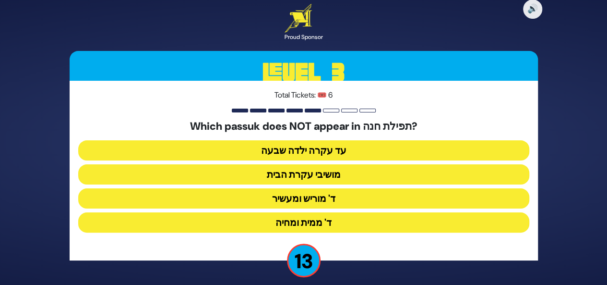
scroll to position [8, 0]
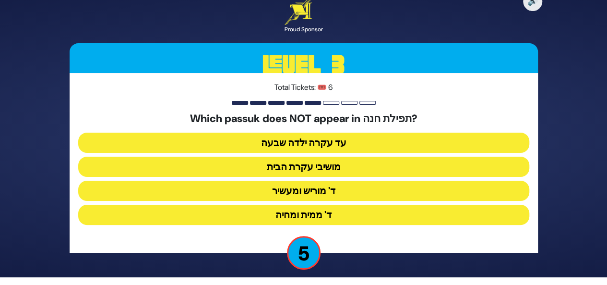
click at [320, 166] on button "מושיבי עקרת הבית" at bounding box center [303, 166] width 451 height 20
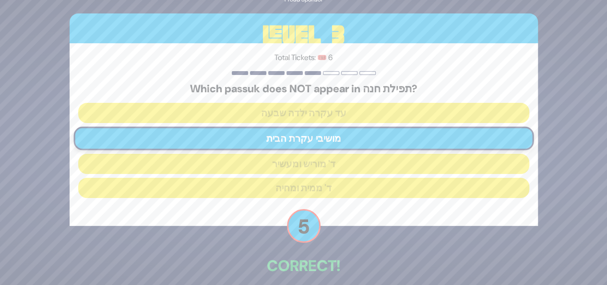
scroll to position [45, 0]
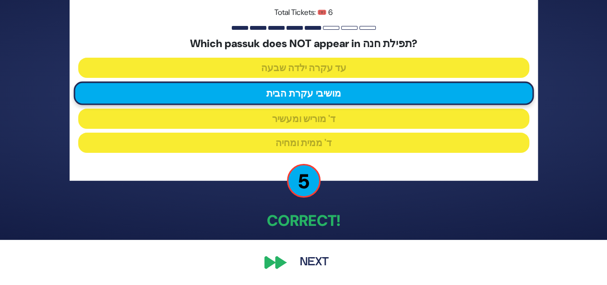
click at [315, 260] on button "Next" at bounding box center [314, 262] width 56 height 22
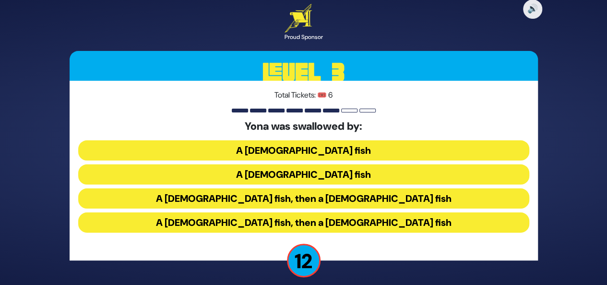
scroll to position [8, 0]
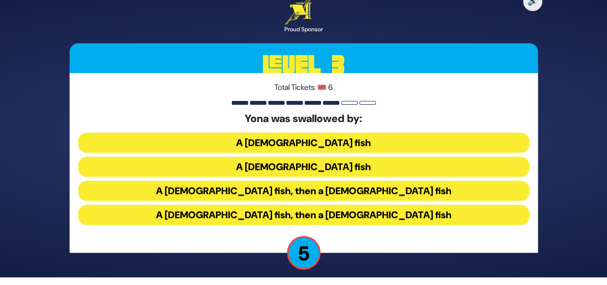
click at [314, 142] on button "A female fish" at bounding box center [303, 142] width 451 height 20
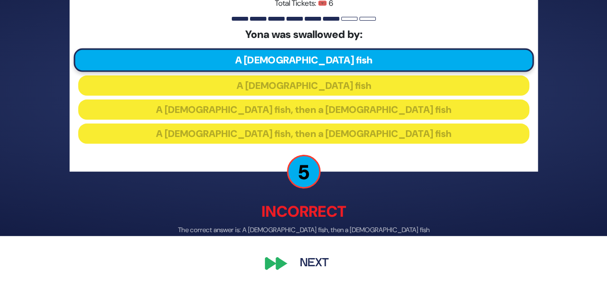
scroll to position [50, 0]
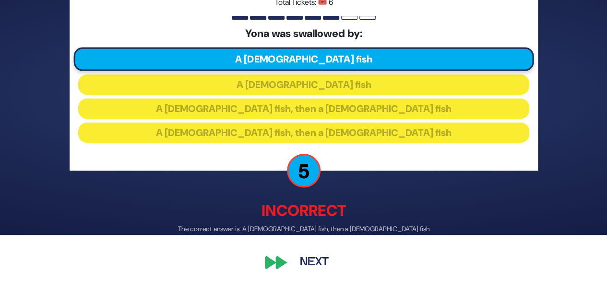
click at [317, 260] on button "Next" at bounding box center [314, 262] width 56 height 22
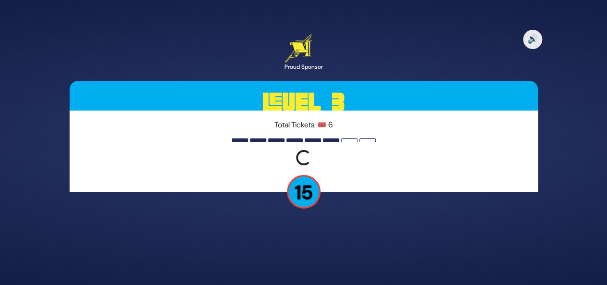
scroll to position [0, 0]
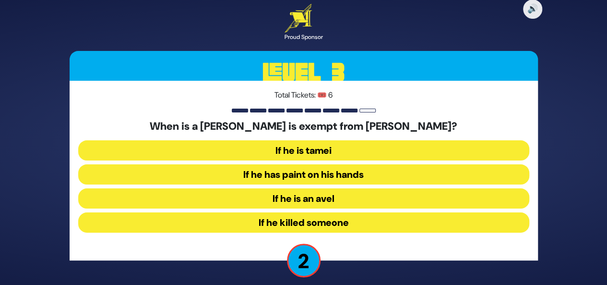
click at [350, 173] on button "If he has paint on his hands" at bounding box center [303, 174] width 451 height 20
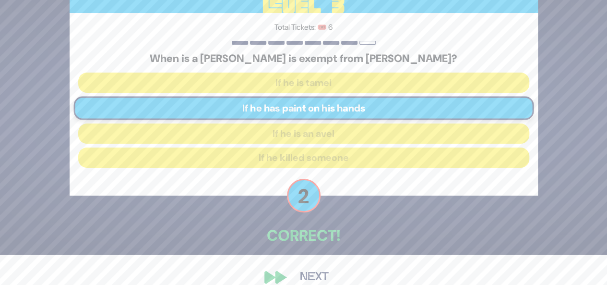
scroll to position [45, 0]
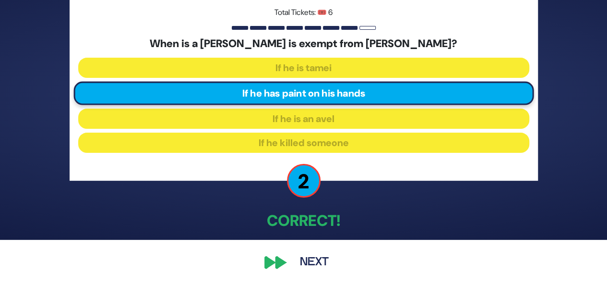
click at [315, 261] on button "Next" at bounding box center [314, 262] width 56 height 22
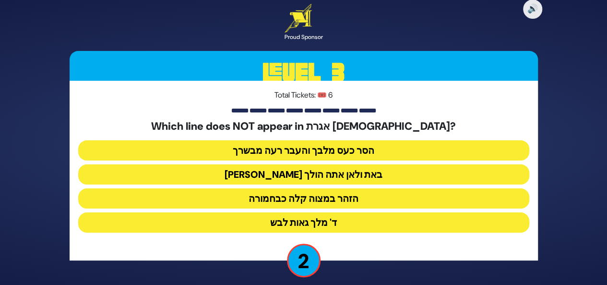
click at [342, 222] on button "ד' מלך גאות לבש" at bounding box center [303, 222] width 451 height 20
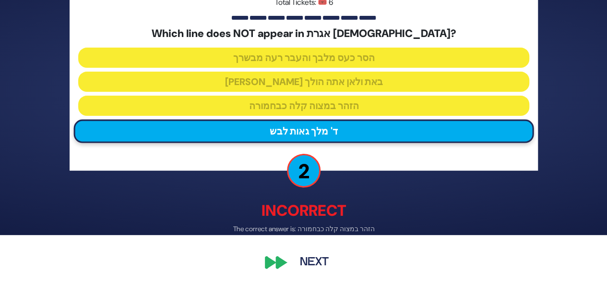
scroll to position [50, 0]
click at [325, 263] on button "Next" at bounding box center [314, 262] width 56 height 22
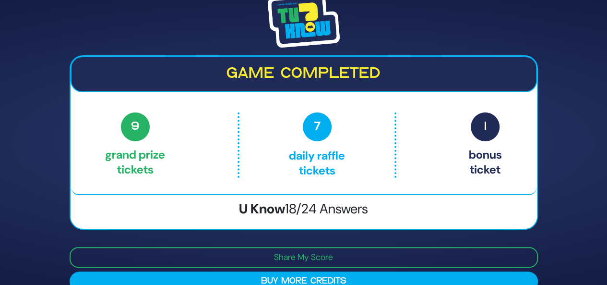
scroll to position [17, 0]
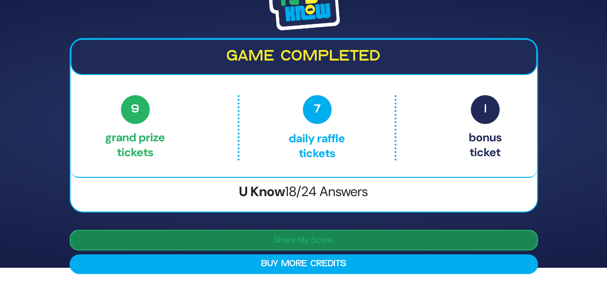
click at [323, 242] on button "Share My Score" at bounding box center [304, 239] width 468 height 21
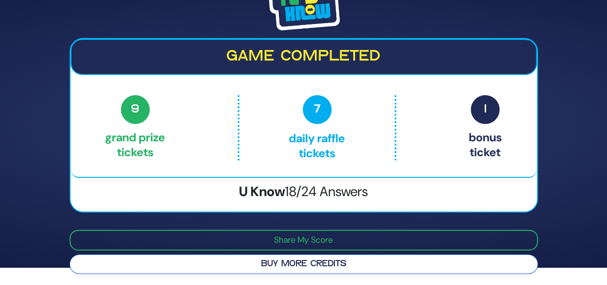
click at [305, 264] on button "Buy More Credits" at bounding box center [304, 264] width 468 height 20
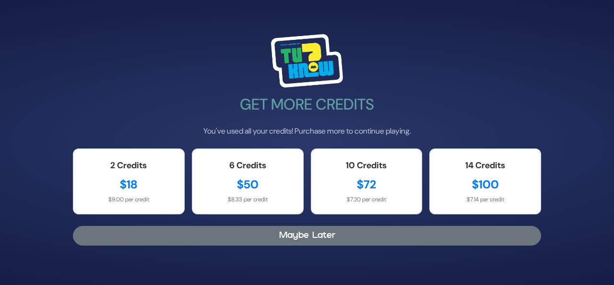
click at [319, 236] on button "Maybe Later" at bounding box center [307, 235] width 468 height 20
